Goal: Task Accomplishment & Management: Use online tool/utility

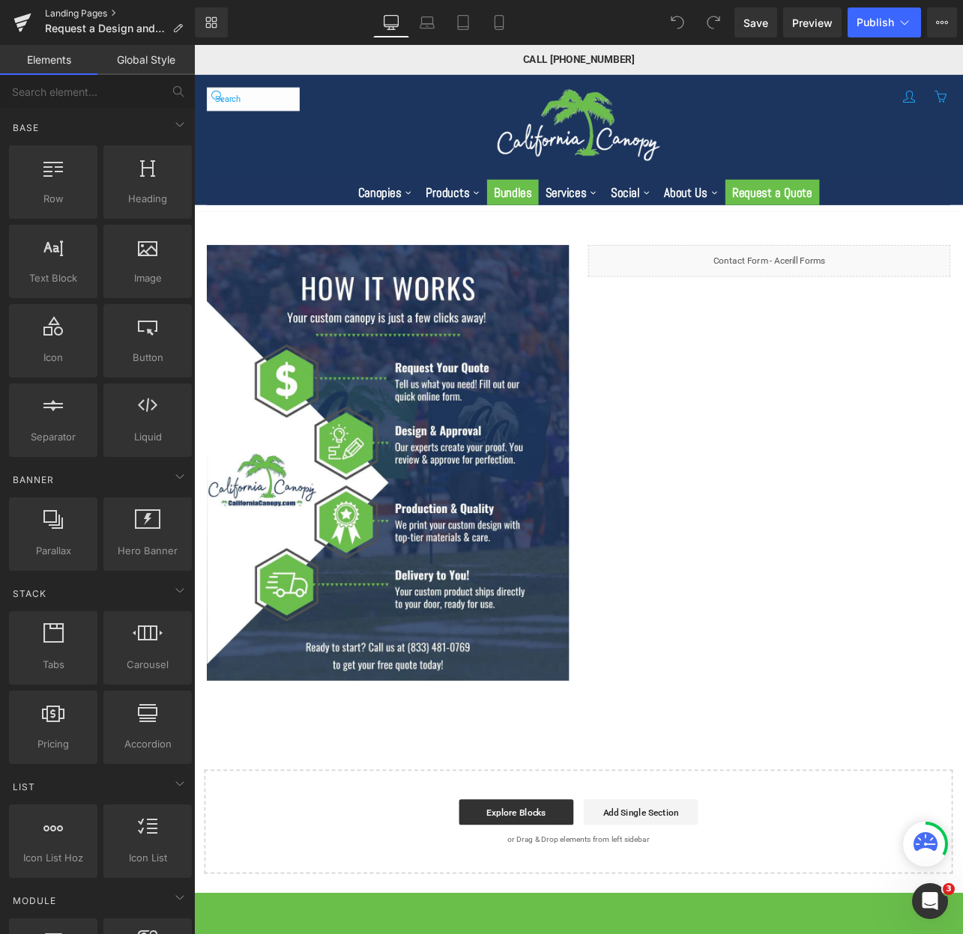
click at [86, 11] on link "Landing Pages" at bounding box center [120, 13] width 150 height 12
click at [180, 20] on p "Request a Design and Quote" at bounding box center [114, 28] width 150 height 18
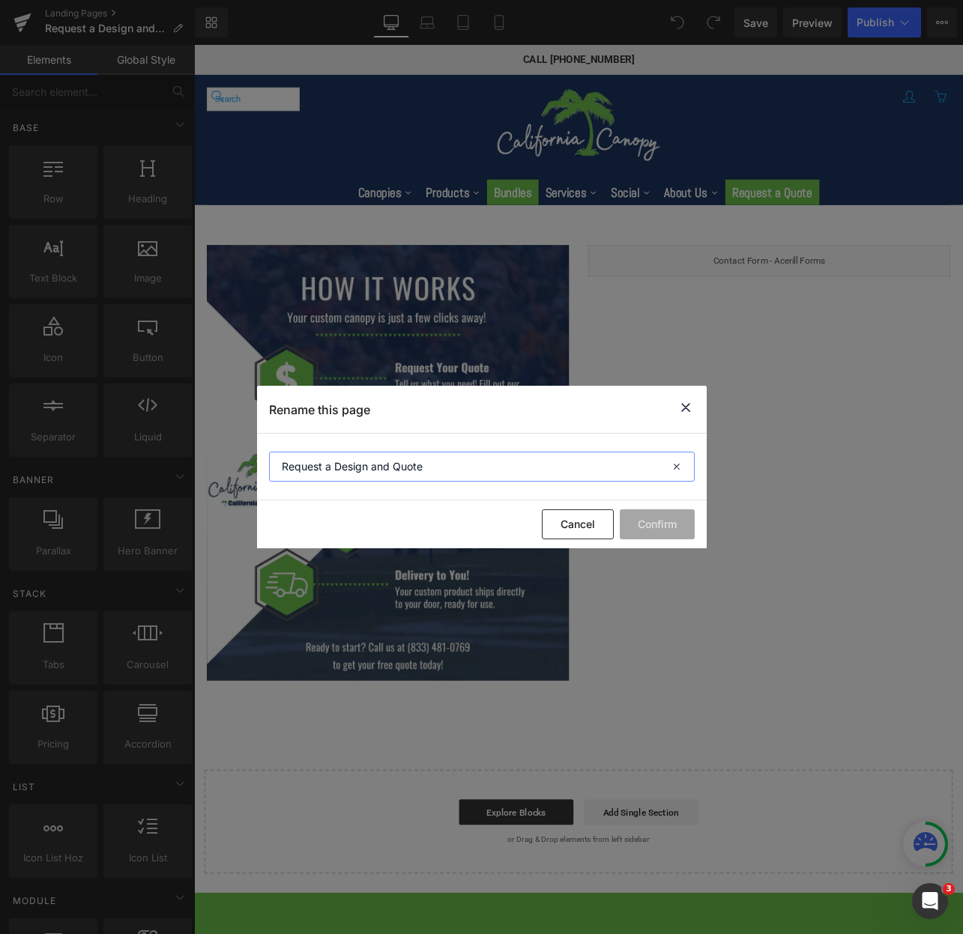
drag, startPoint x: 460, startPoint y: 463, endPoint x: 104, endPoint y: 465, distance: 355.9
click at [104, 465] on div "Rename this page Request a Design and Quote Cancel Confirm" at bounding box center [481, 467] width 963 height 934
click at [571, 528] on button "Cancel" at bounding box center [578, 525] width 72 height 30
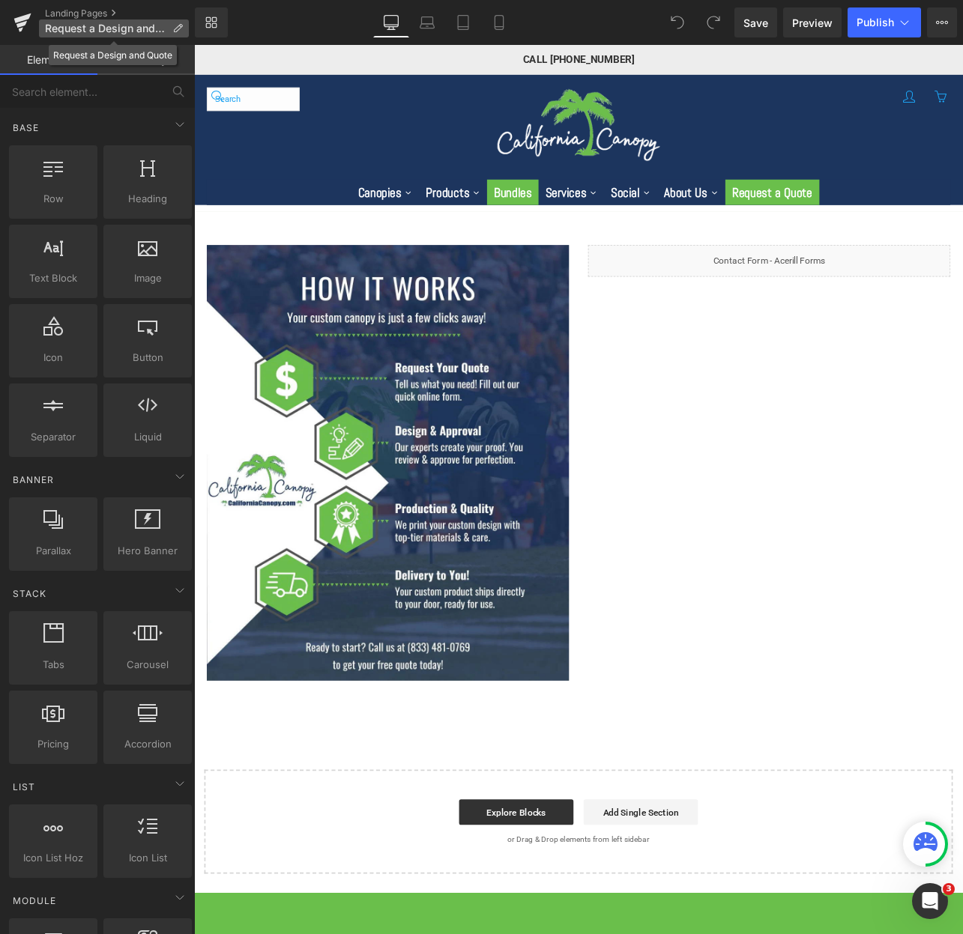
click at [178, 30] on icon at bounding box center [177, 28] width 10 height 10
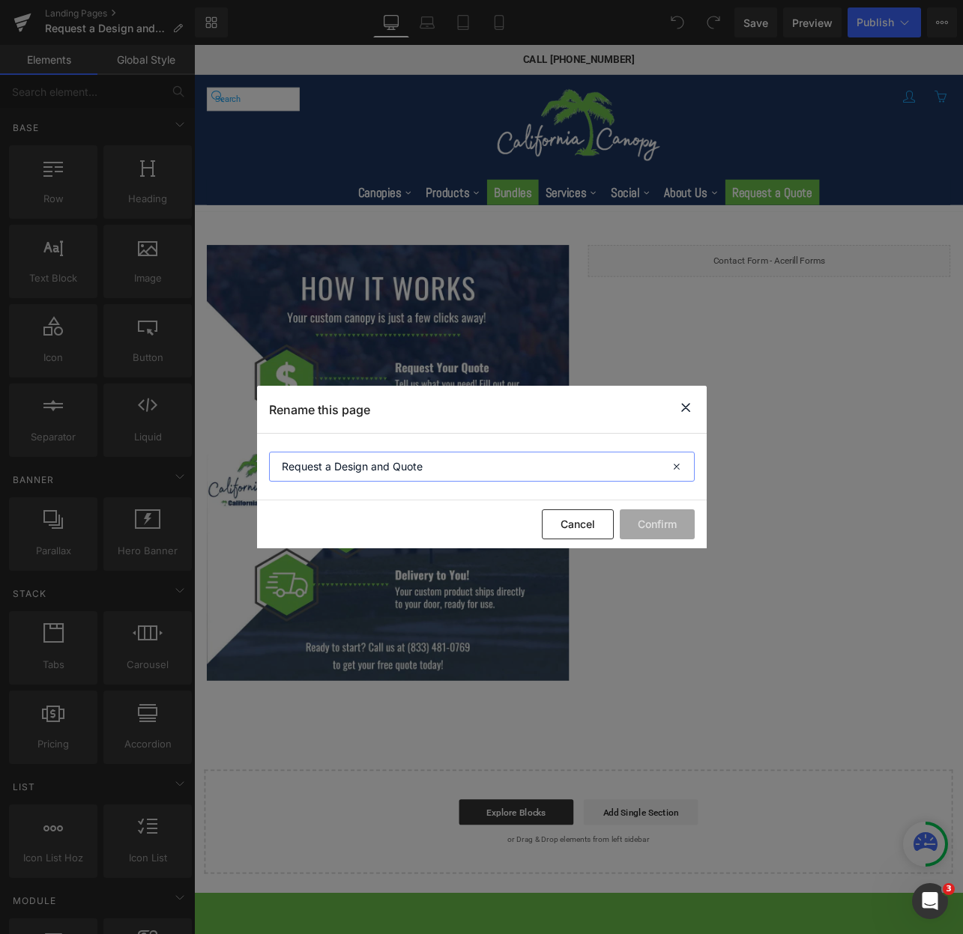
click at [288, 469] on input "Request a Design and Quote" at bounding box center [482, 467] width 426 height 30
type input "(OLD)Request a Design and Quote"
click at [635, 528] on button "Confirm" at bounding box center [657, 525] width 75 height 30
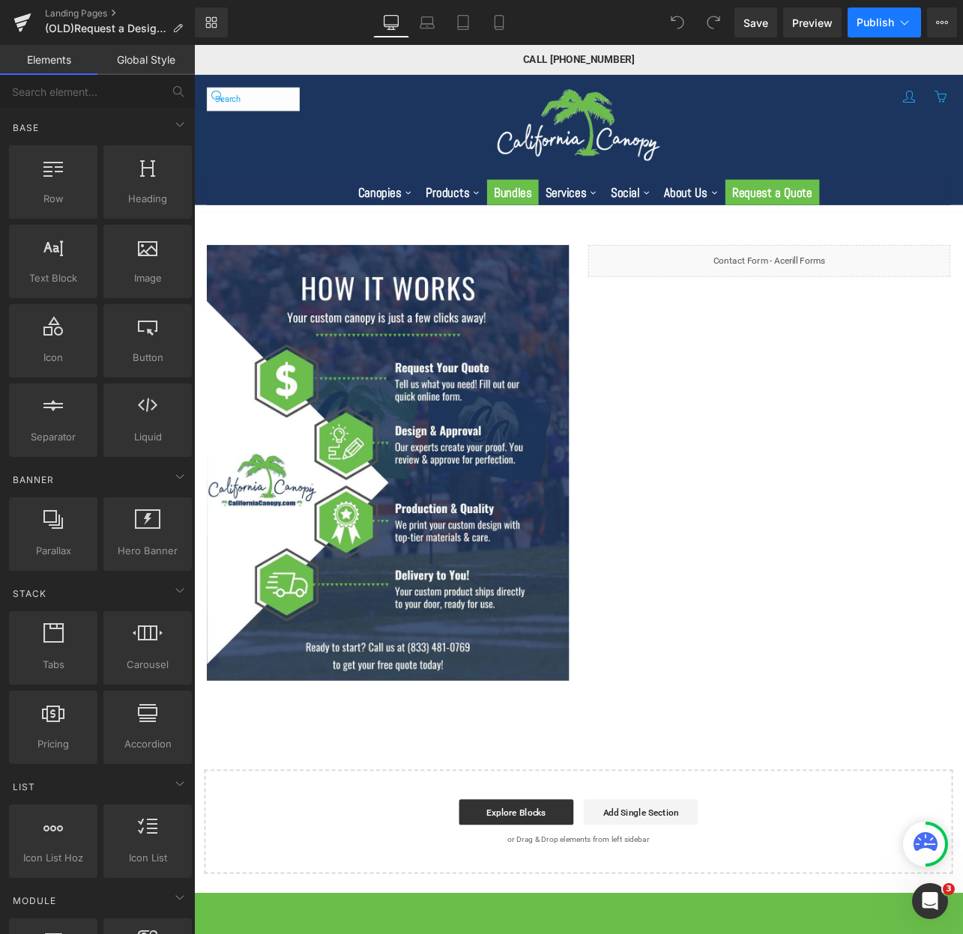
click at [919, 16] on button "Publish" at bounding box center [884, 22] width 73 height 30
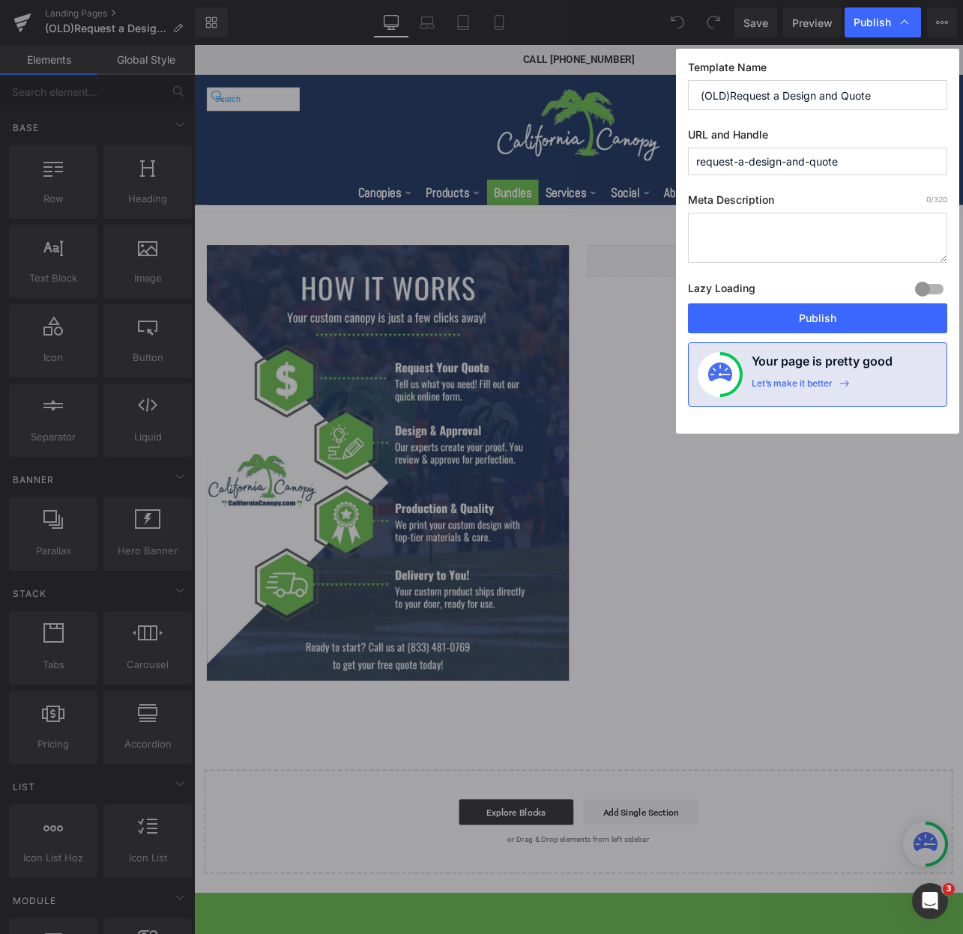
click at [860, 161] on input "request-a-design-and-quote" at bounding box center [817, 162] width 259 height 28
type input "old-request-a-design-and-quote"
click at [871, 322] on button "Publish" at bounding box center [817, 318] width 259 height 30
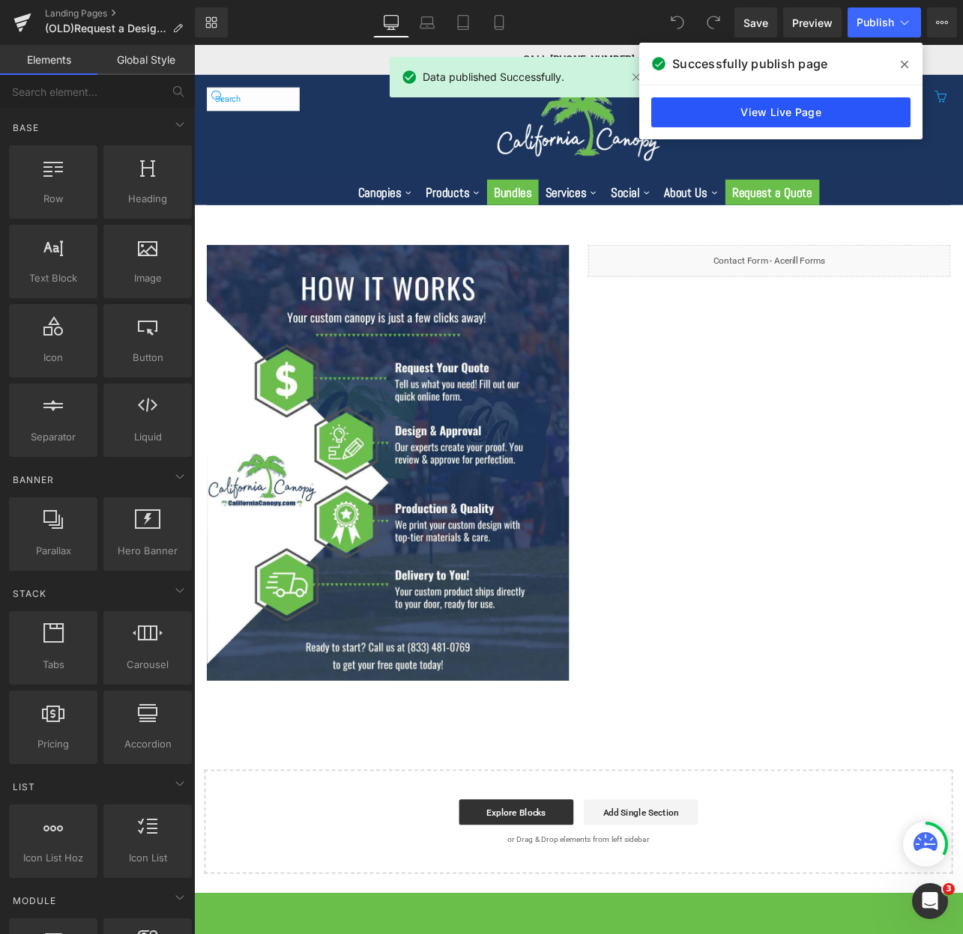
click at [749, 102] on link "View Live Page" at bounding box center [780, 112] width 259 height 30
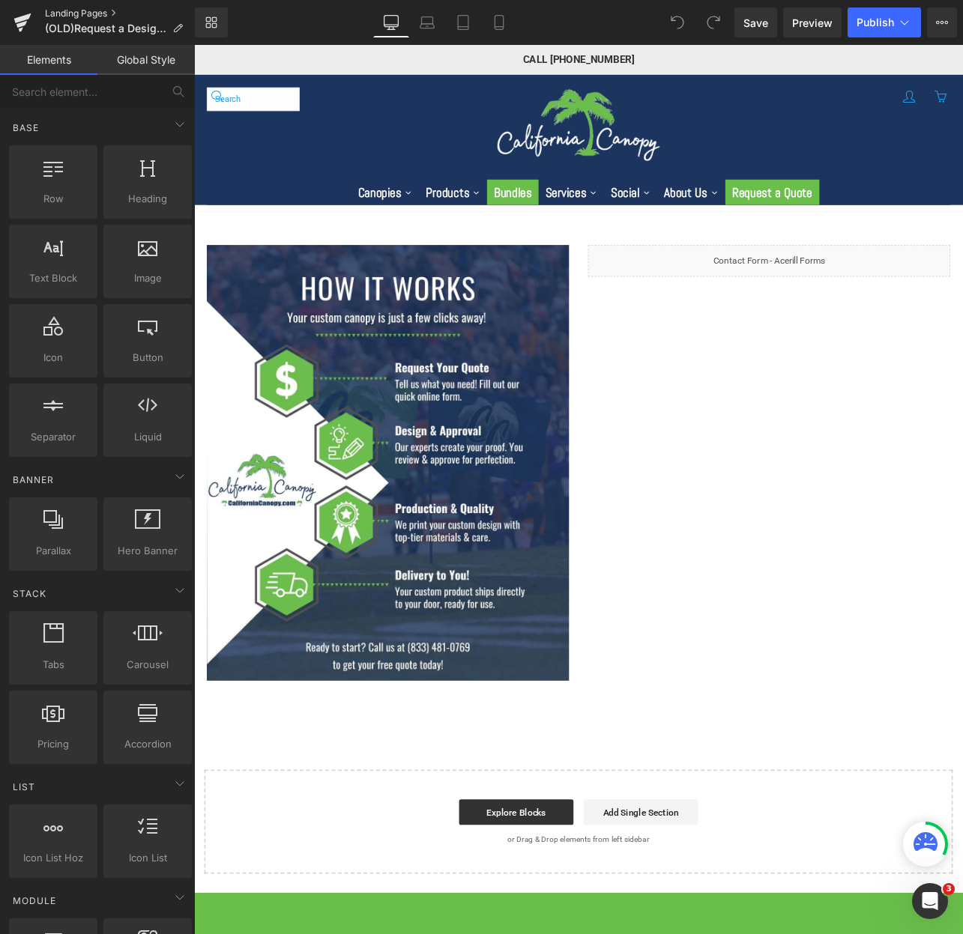
click at [91, 10] on link "Landing Pages" at bounding box center [120, 13] width 150 height 12
